Goal: Task Accomplishment & Management: Manage account settings

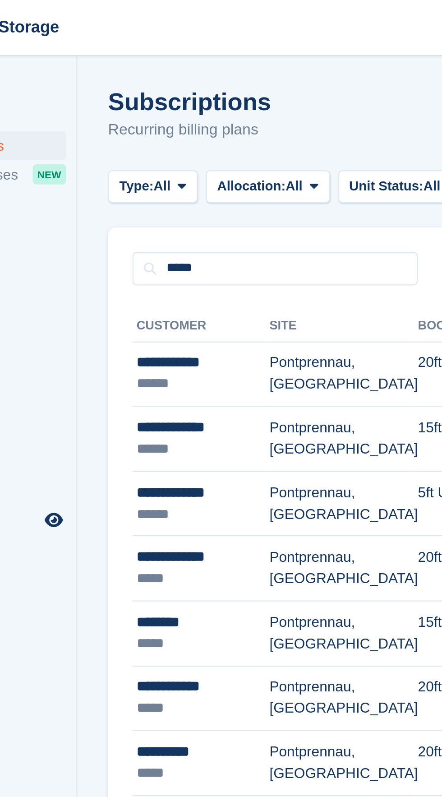
type input "*****"
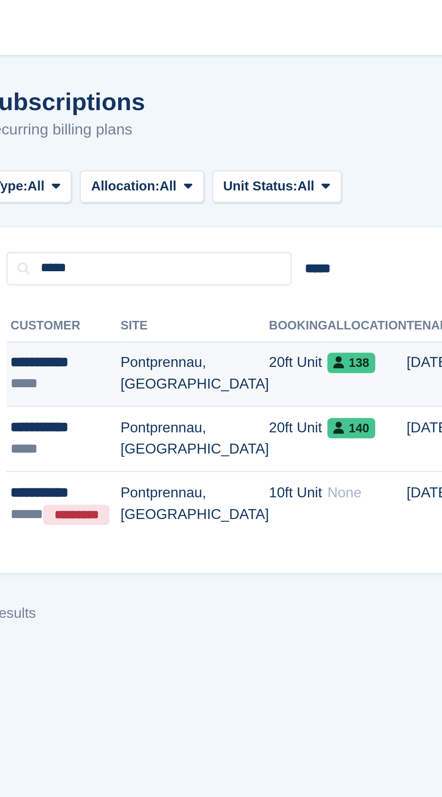
click at [219, 170] on td "Pontprennau, [GEOGRAPHIC_DATA]" at bounding box center [198, 165] width 66 height 29
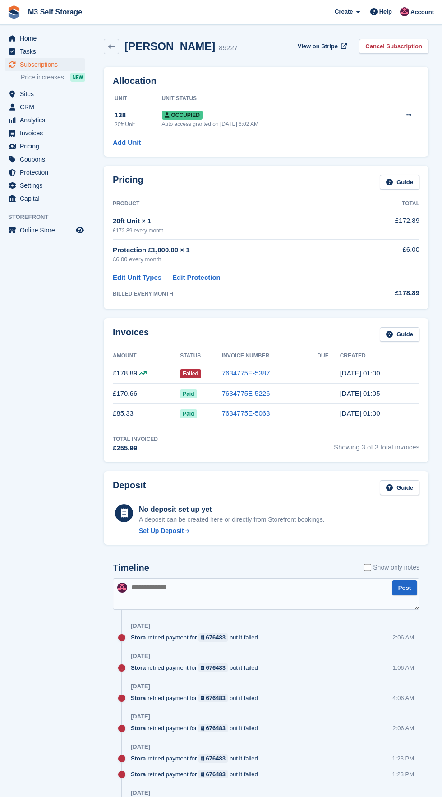
scroll to position [548, 0]
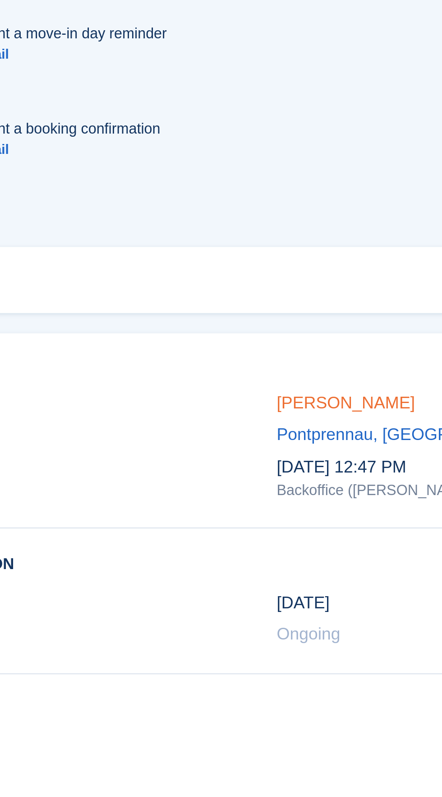
click at [297, 679] on link "[PERSON_NAME]" at bounding box center [293, 679] width 55 height 8
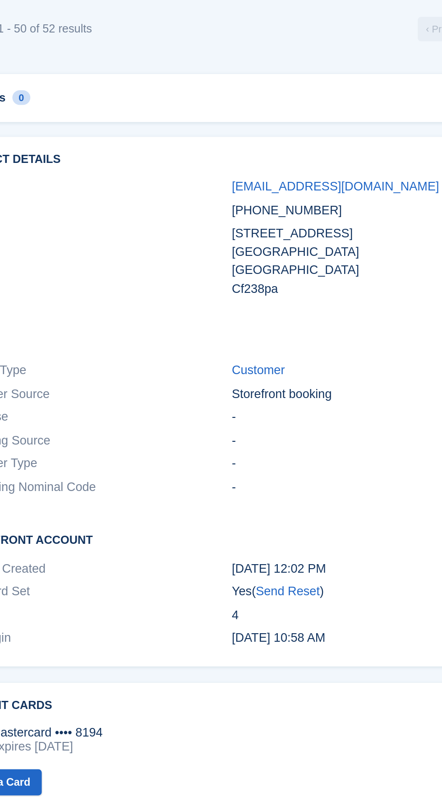
scroll to position [1508, 0]
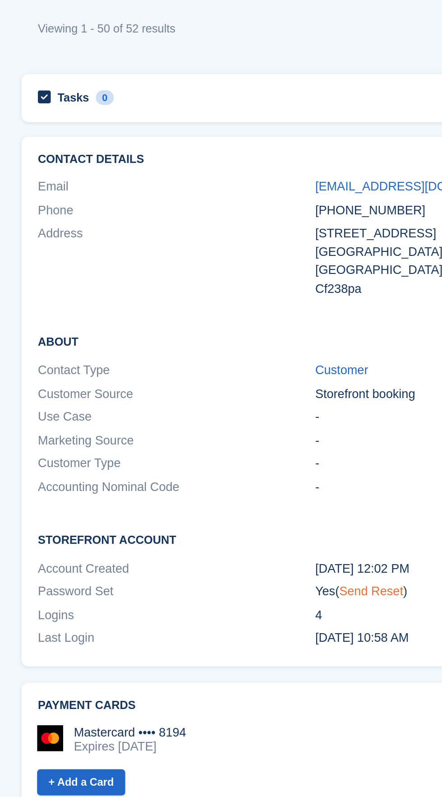
click at [307, 650] on link "Send Reset" at bounding box center [296, 650] width 35 height 8
